Goal: Task Accomplishment & Management: Complete application form

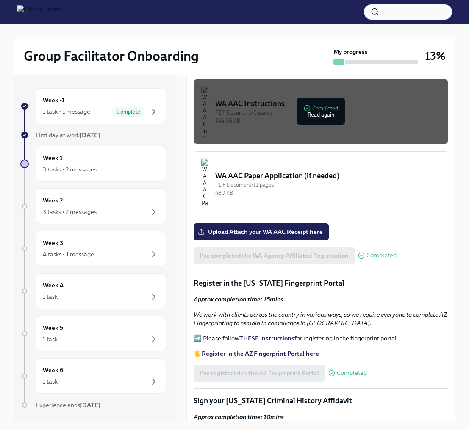
scroll to position [735, 0]
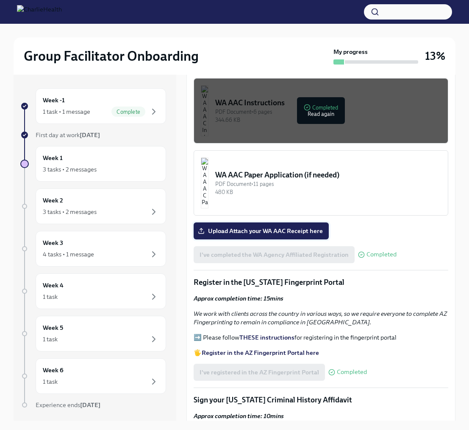
click at [288, 226] on span "Upload Attach your WA AAC Receipt here" at bounding box center [261, 230] width 123 height 8
click at [0, 0] on input "Upload Attach your WA AAC Receipt here" at bounding box center [0, 0] width 0 height 0
click at [283, 222] on label "Upload Attach your WA AAC Receipt here" at bounding box center [261, 230] width 135 height 17
click at [0, 0] on input "Upload Attach your WA AAC Receipt here" at bounding box center [0, 0] width 0 height 0
drag, startPoint x: 254, startPoint y: 207, endPoint x: 255, endPoint y: 201, distance: 5.2
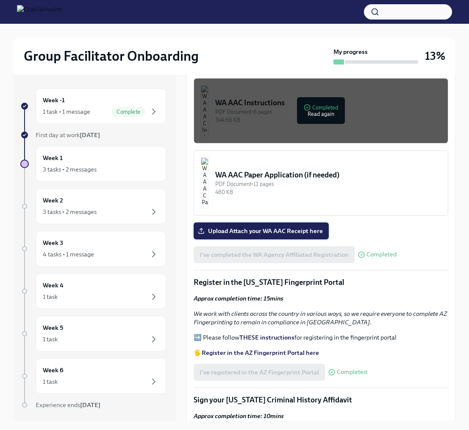
click at [254, 207] on div "Welcome to your essential compliance tasks list! Offering virtual mental health…" at bounding box center [321, 261] width 255 height 1607
click at [257, 226] on span "Upload Attach your WA AAC Receipt here" at bounding box center [261, 230] width 123 height 8
click at [0, 0] on input "Upload Attach your WA AAC Receipt here" at bounding box center [0, 0] width 0 height 0
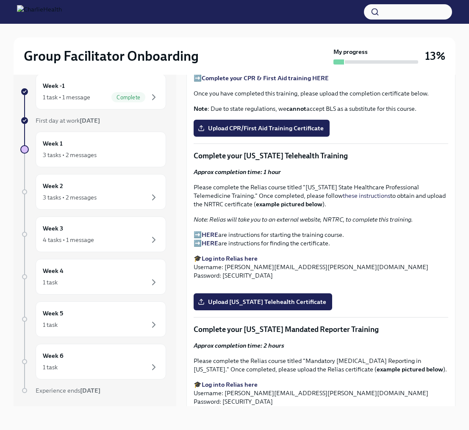
scroll to position [1204, 0]
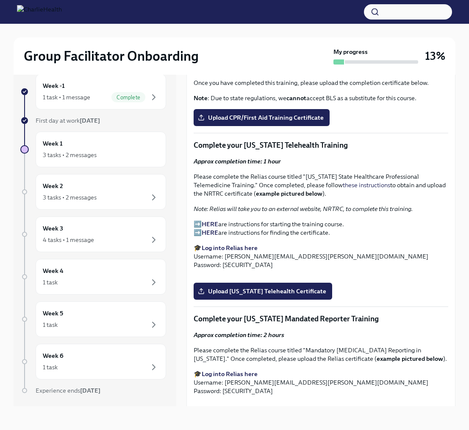
click at [227, 244] on strong "Log into Relias here" at bounding box center [230, 248] width 56 height 8
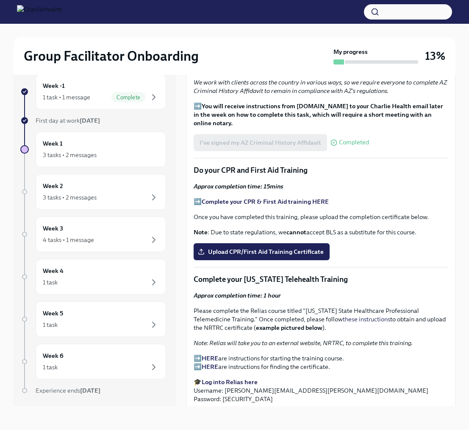
scroll to position [1082, 0]
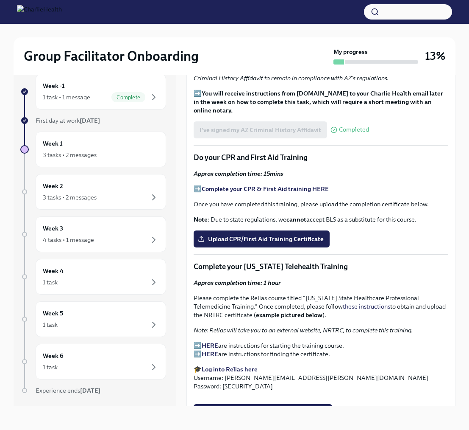
click at [215, 341] on strong "HERE" at bounding box center [210, 345] width 17 height 8
